Goal: Transaction & Acquisition: Purchase product/service

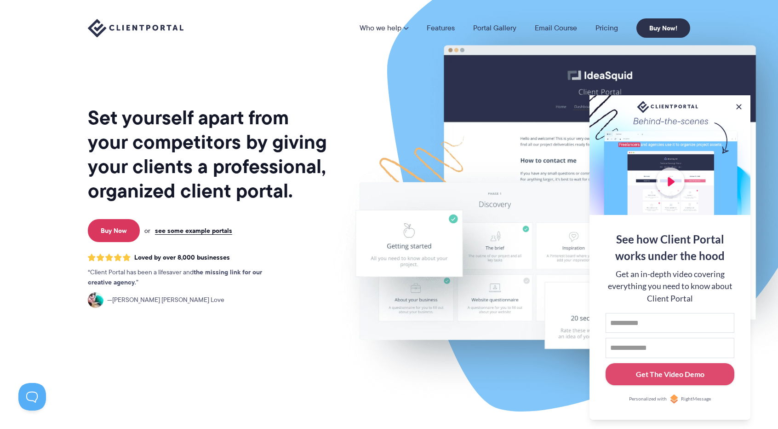
scroll to position [46, 0]
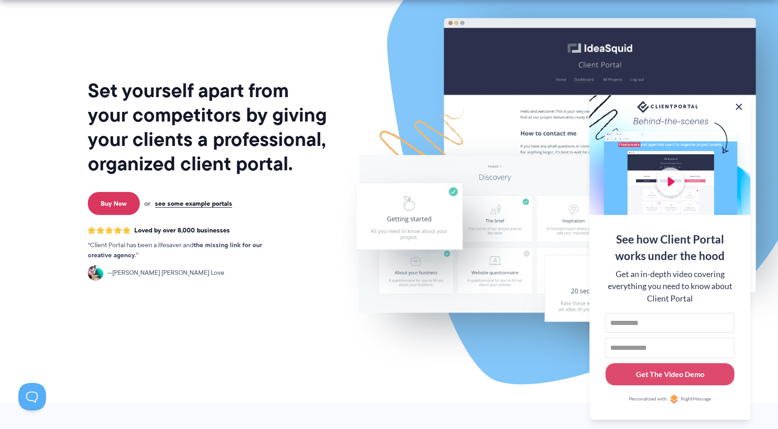
click at [739, 104] on button at bounding box center [739, 106] width 11 height 11
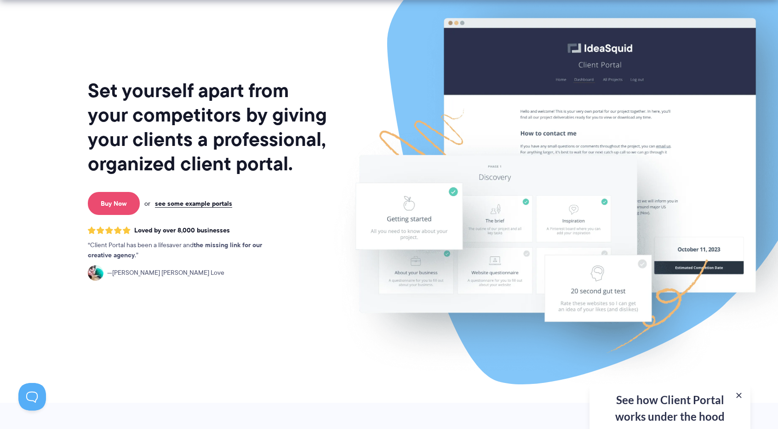
click at [109, 200] on link "Buy Now" at bounding box center [114, 203] width 52 height 23
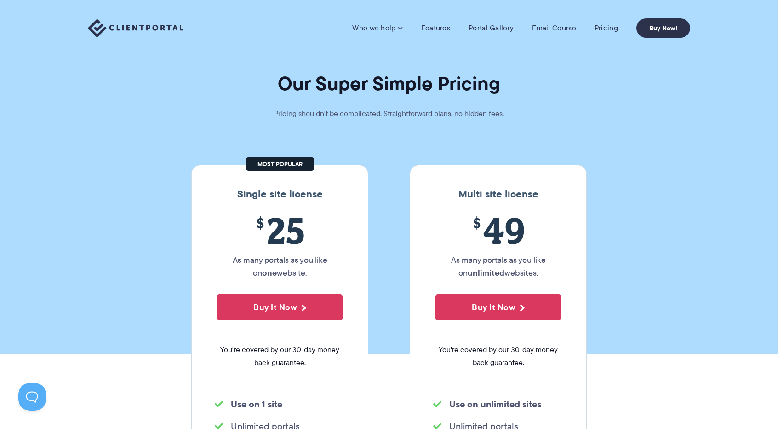
click at [609, 27] on link "Pricing" at bounding box center [606, 27] width 23 height 9
click at [274, 303] on button "Buy It Now" at bounding box center [280, 307] width 126 height 26
